Goal: Navigation & Orientation: Find specific page/section

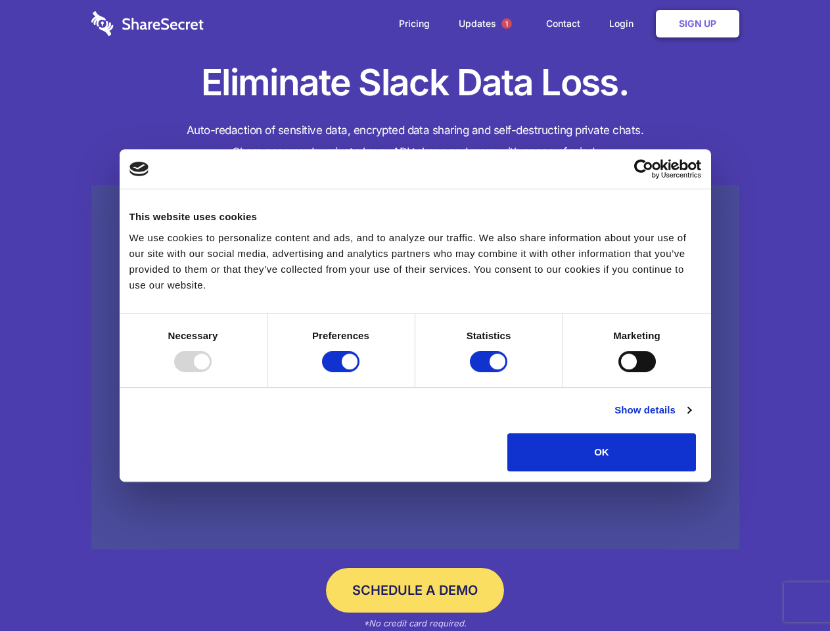
click at [212, 372] on div at bounding box center [192, 361] width 37 height 21
click at [359, 372] on input "Preferences" at bounding box center [340, 361] width 37 height 21
checkbox input "false"
click at [490, 372] on input "Statistics" at bounding box center [488, 361] width 37 height 21
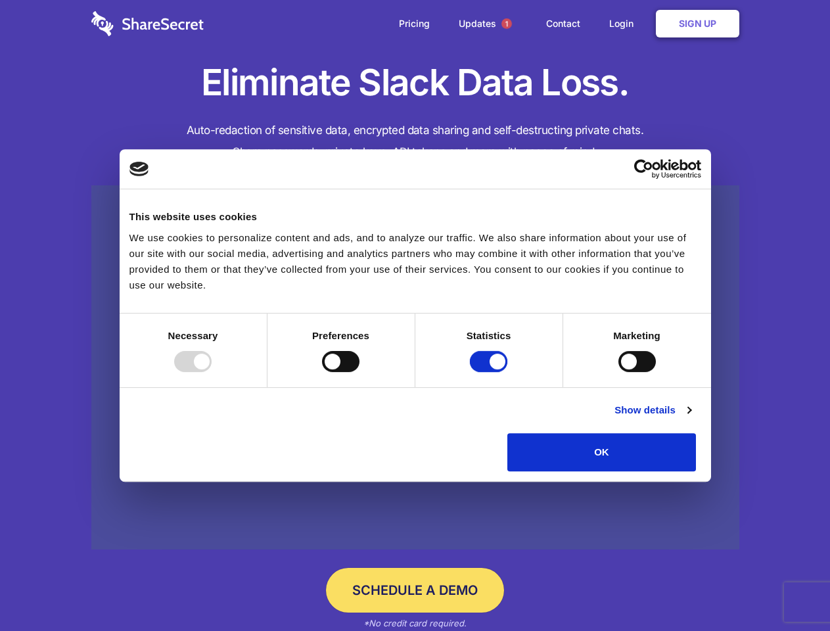
checkbox input "false"
click at [618, 372] on input "Marketing" at bounding box center [636, 361] width 37 height 21
checkbox input "true"
click at [691, 418] on link "Show details" at bounding box center [652, 410] width 76 height 16
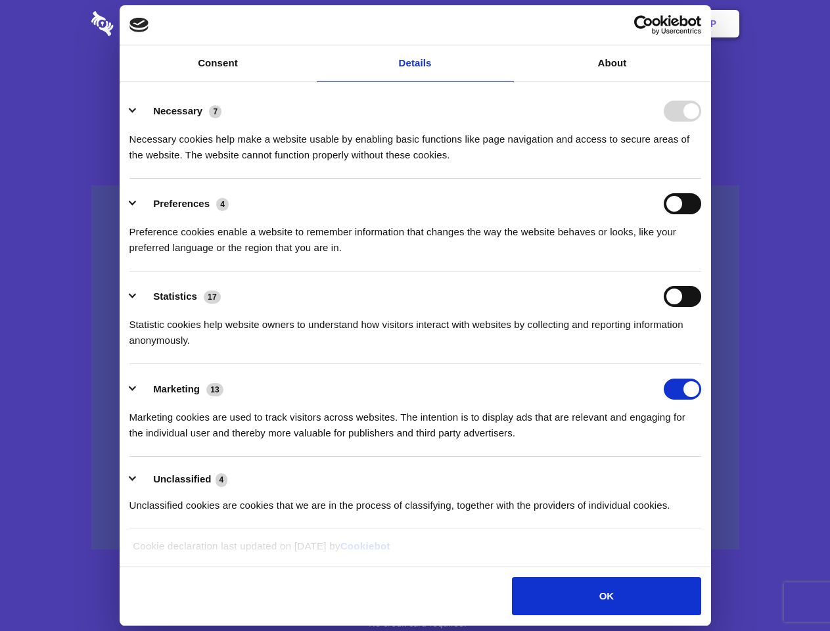
click at [701, 179] on li "Necessary 7 Necessary cookies help make a website usable by enabling basic func…" at bounding box center [415, 132] width 572 height 93
click at [506, 24] on span "1" at bounding box center [506, 23] width 11 height 11
